Goal: Task Accomplishment & Management: Manage account settings

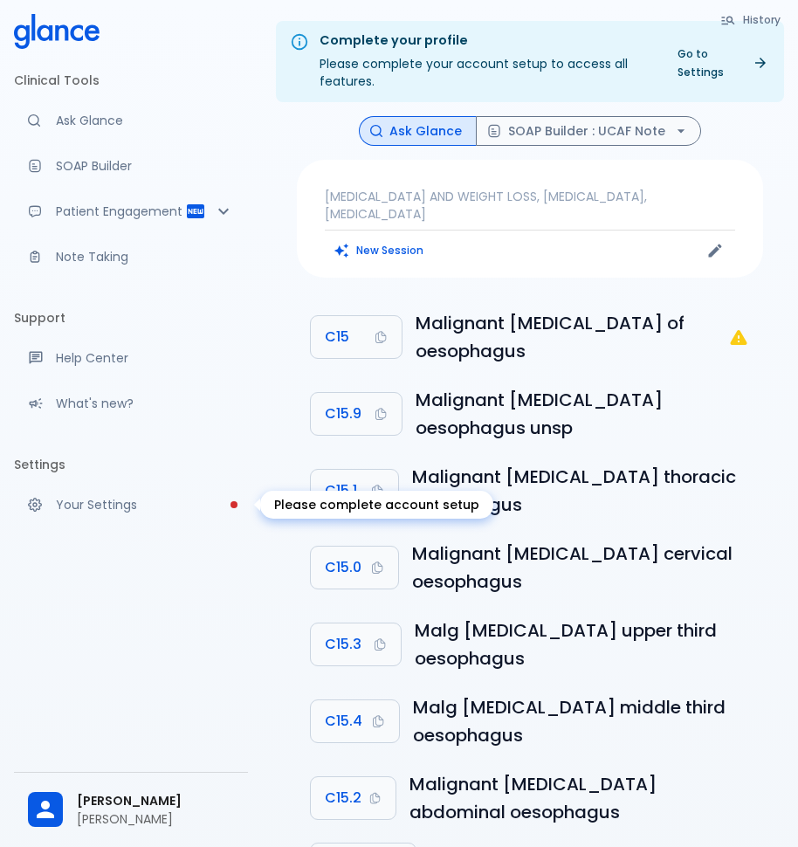
click at [88, 510] on p "Your Settings" at bounding box center [145, 504] width 178 height 17
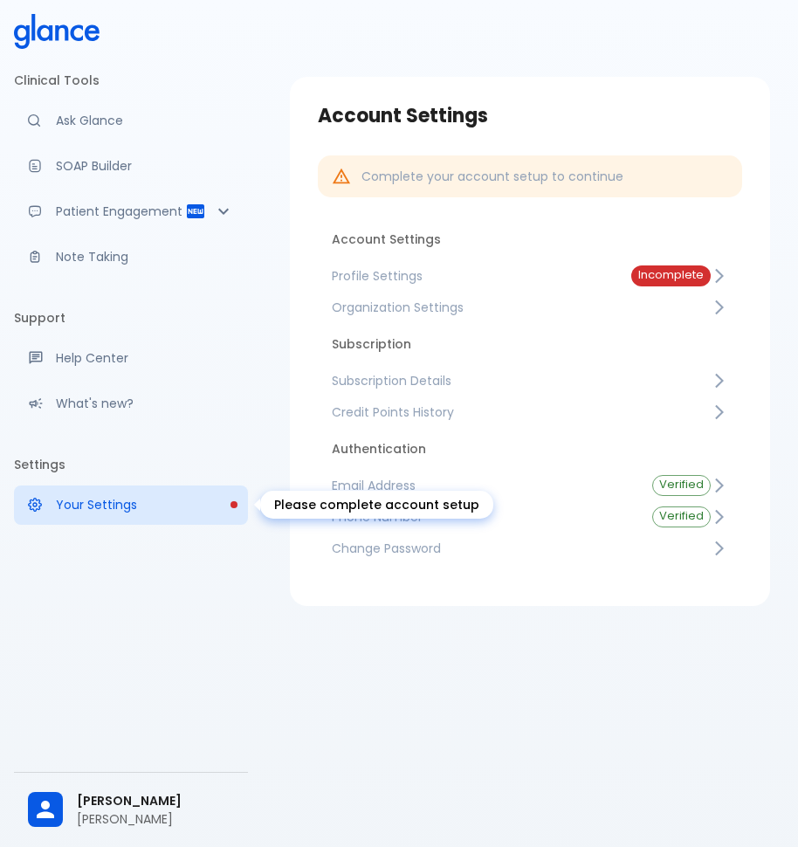
click at [301, 510] on body "↧ pull to refresh ↧ Clinical Tools Ask Glance SOAP Builder Patient Engagement N…" at bounding box center [399, 444] width 798 height 889
click at [676, 275] on span "Incomplete" at bounding box center [670, 275] width 79 height 13
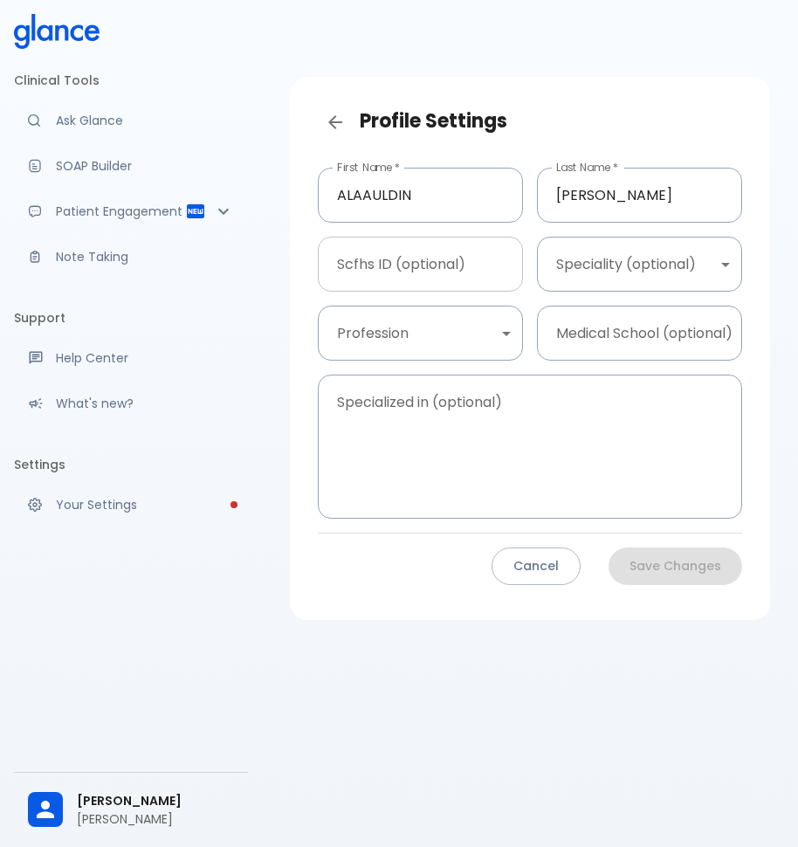
click at [438, 268] on input "Scfhs ID (optional)" at bounding box center [420, 264] width 205 height 55
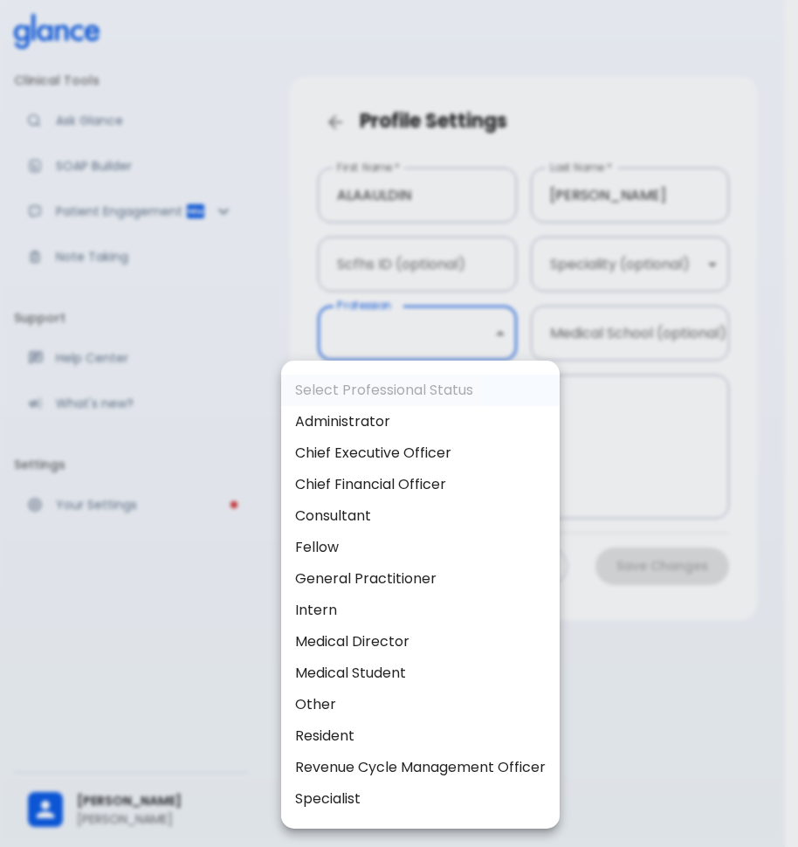
click at [508, 331] on body "↧ pull to refresh ↧ Clinical Tools Ask Glance SOAP Builder Patient Engagement N…" at bounding box center [399, 444] width 798 height 889
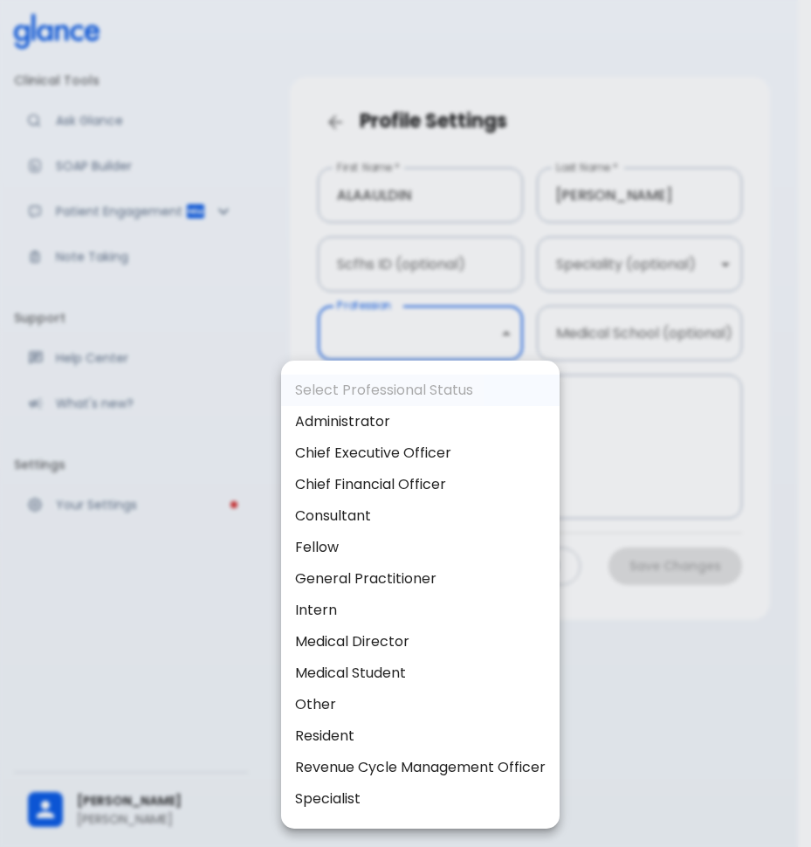
click at [526, 515] on li "Consultant" at bounding box center [420, 515] width 279 height 31
type input "consultant"
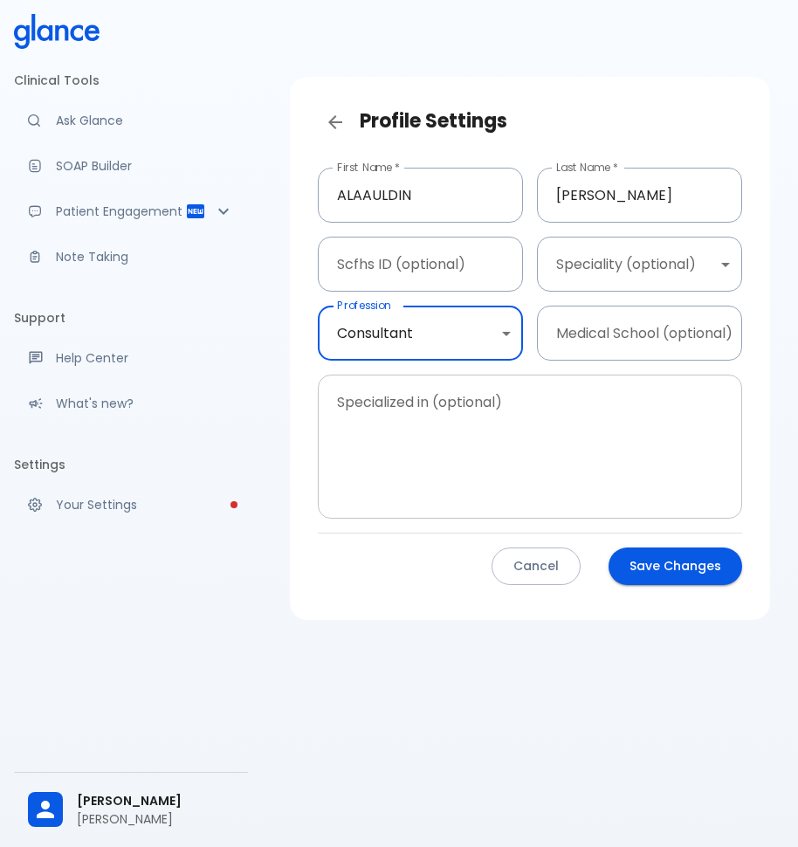
click at [351, 405] on textarea "Specialized in (optional)" at bounding box center [530, 447] width 400 height 115
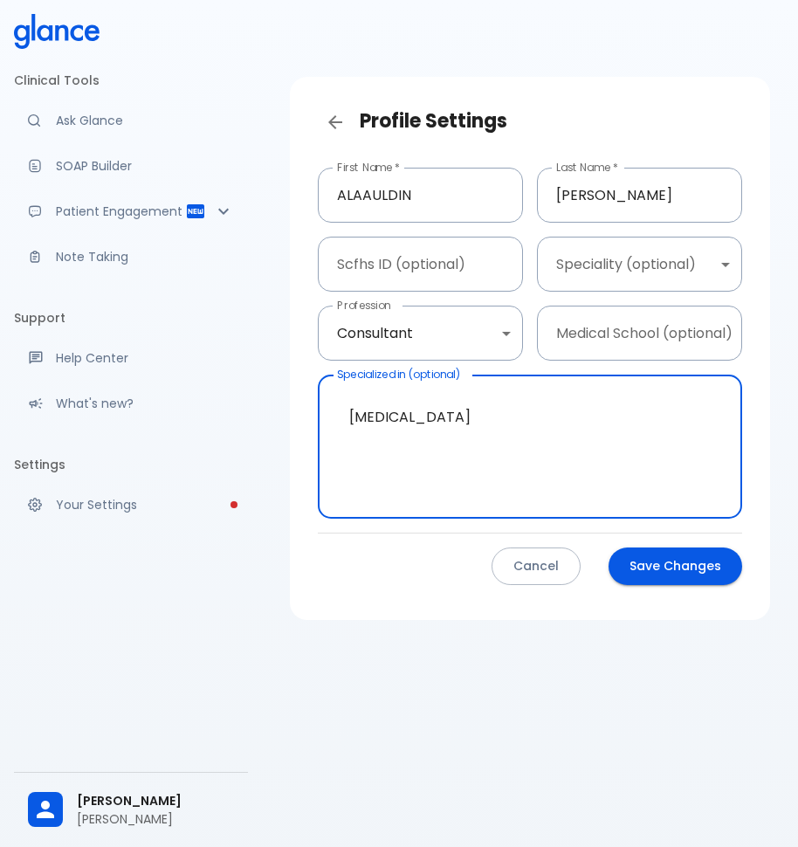
type textarea "[MEDICAL_DATA]"
click at [666, 573] on button "Save Changes" at bounding box center [676, 567] width 134 height 38
